Goal: Information Seeking & Learning: Learn about a topic

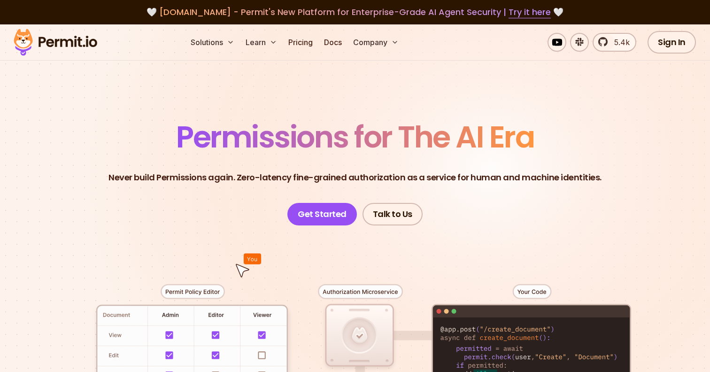
click at [274, 178] on p "Never build Permissions again. Zero-latency fine-grained authorization as a ser…" at bounding box center [355, 177] width 493 height 13
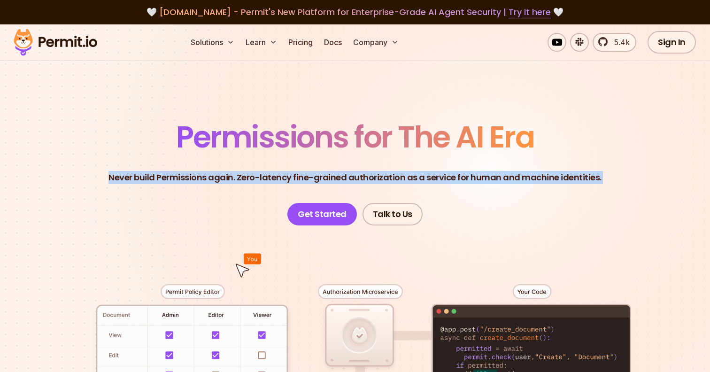
click at [274, 178] on p "Never build Permissions again. Zero-latency fine-grained authorization as a ser…" at bounding box center [355, 177] width 493 height 13
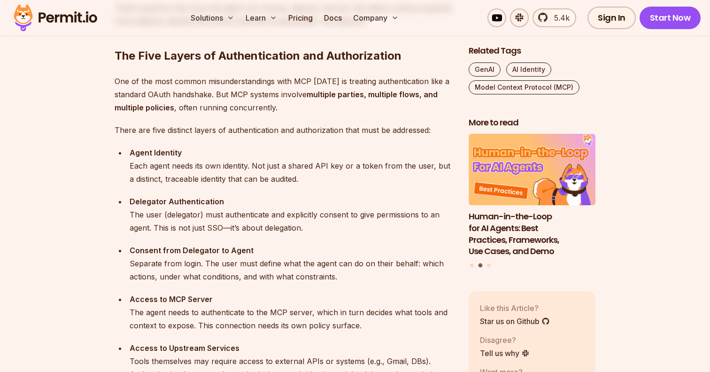
scroll to position [948, 0]
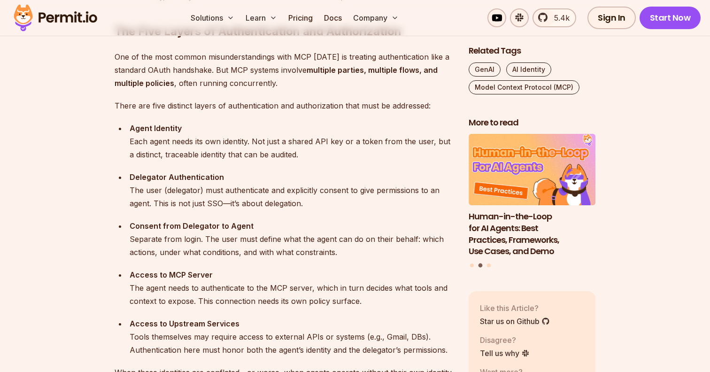
click at [171, 144] on div "Agent Identity Each agent needs its own identity. Not just a shared API key or …" at bounding box center [292, 141] width 324 height 39
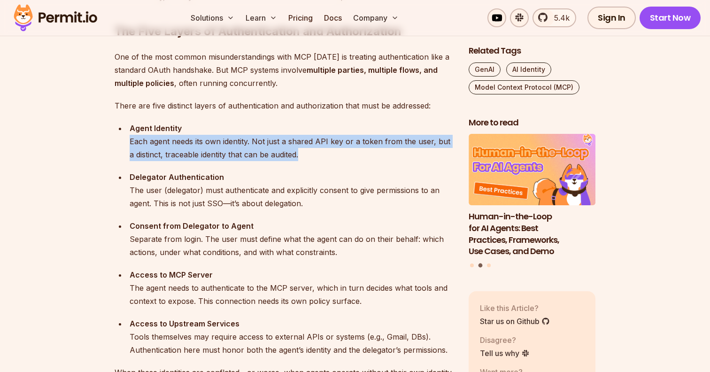
click at [171, 144] on div "Agent Identity Each agent needs its own identity. Not just a shared API key or …" at bounding box center [292, 141] width 324 height 39
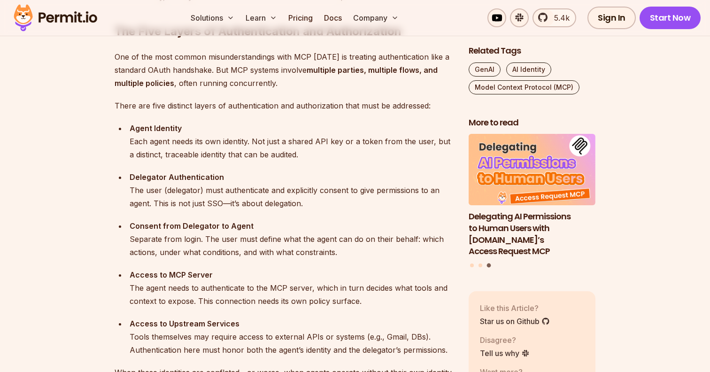
click at [178, 198] on div "Delegator Authentication The user (delegator) must authenticate and explicitly …" at bounding box center [292, 190] width 324 height 39
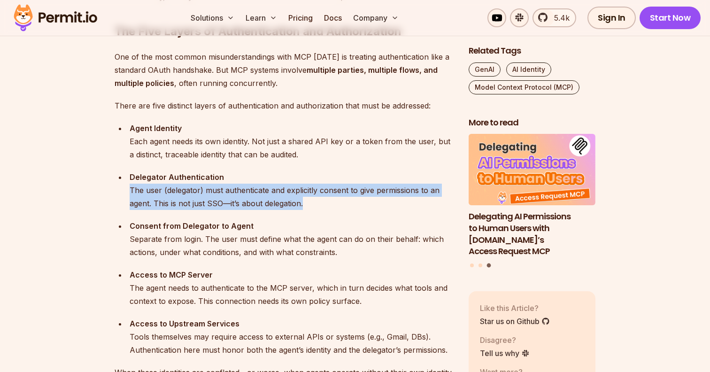
click at [178, 198] on div "Delegator Authentication The user (delegator) must authenticate and explicitly …" at bounding box center [292, 190] width 324 height 39
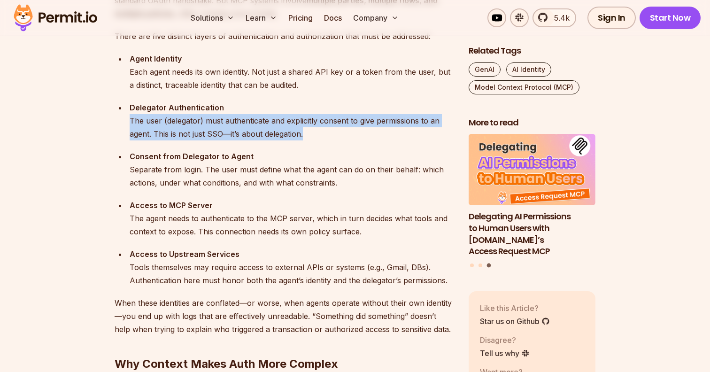
scroll to position [1033, 0]
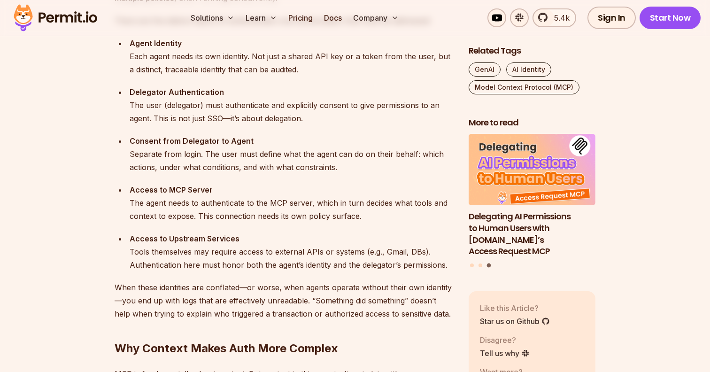
click at [178, 200] on div "Access to MCP Server The agent needs to authenticate to the MCP server, which i…" at bounding box center [292, 202] width 324 height 39
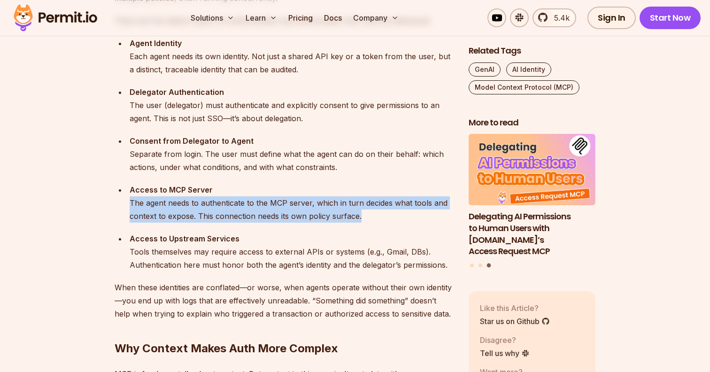
click at [178, 200] on div "Access to MCP Server The agent needs to authenticate to the MCP server, which i…" at bounding box center [292, 202] width 324 height 39
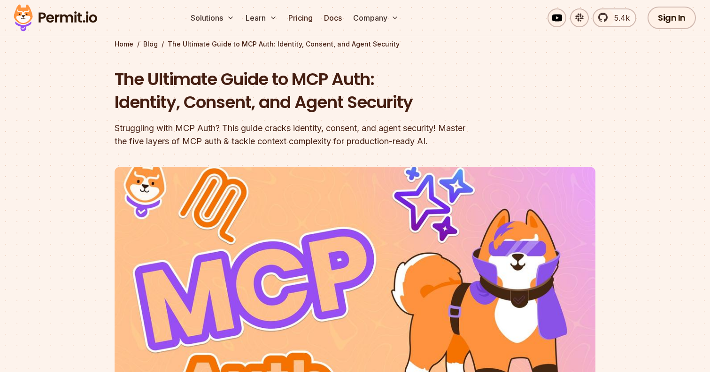
scroll to position [0, 0]
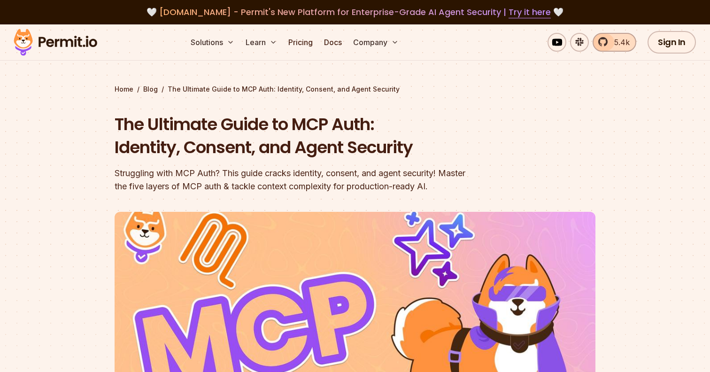
click at [608, 46] on link "5.4k" at bounding box center [615, 42] width 44 height 19
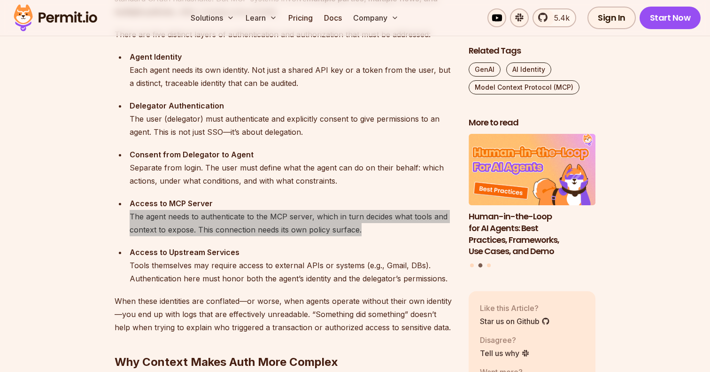
scroll to position [1043, 0]
